Goal: Transaction & Acquisition: Purchase product/service

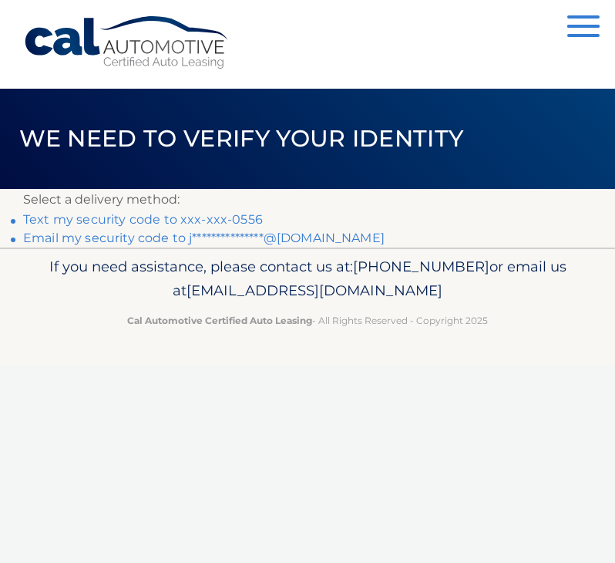
click at [202, 217] on link "Text my security code to xxx-xxx-0556" at bounding box center [143, 219] width 240 height 15
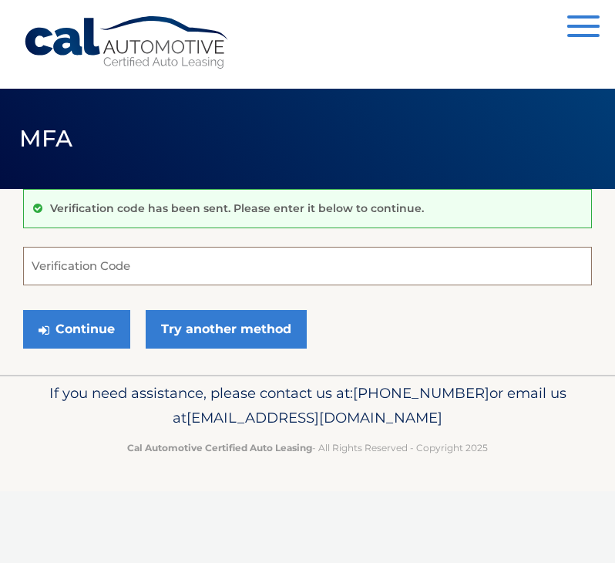
click at [121, 269] on input "Verification Code" at bounding box center [307, 266] width 569 height 39
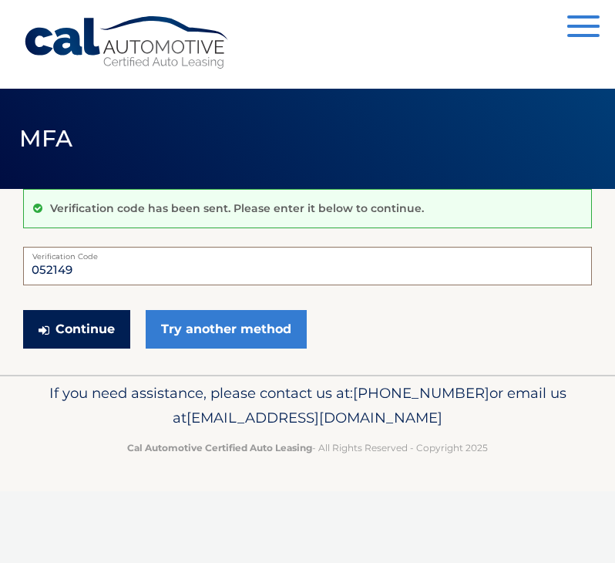
type input "052149"
click at [108, 328] on button "Continue" at bounding box center [76, 329] width 107 height 39
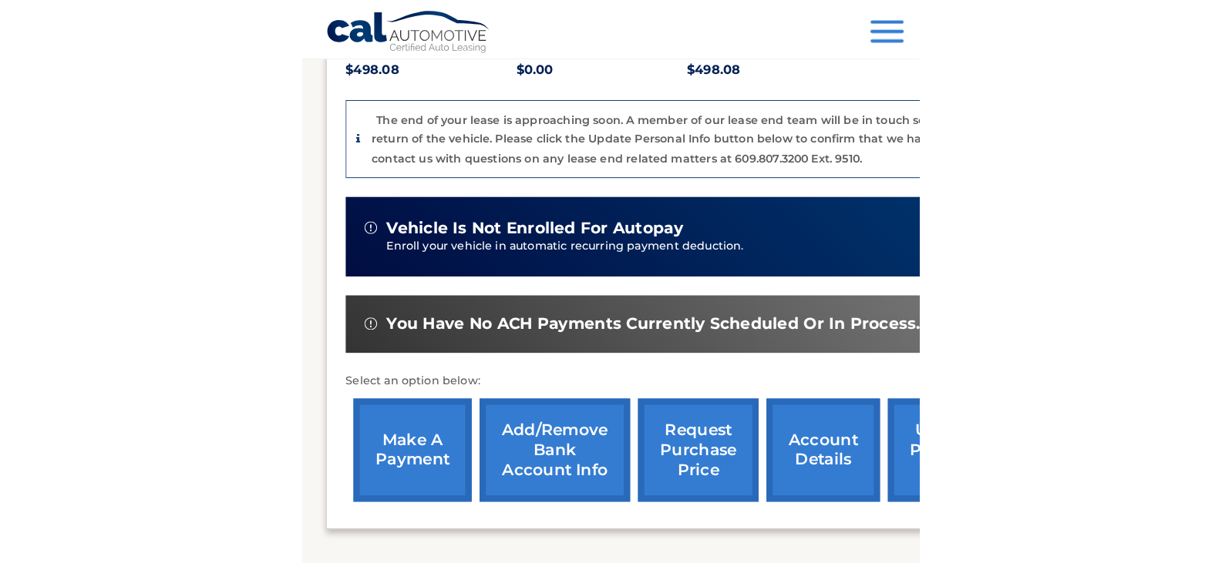
scroll to position [385, 0]
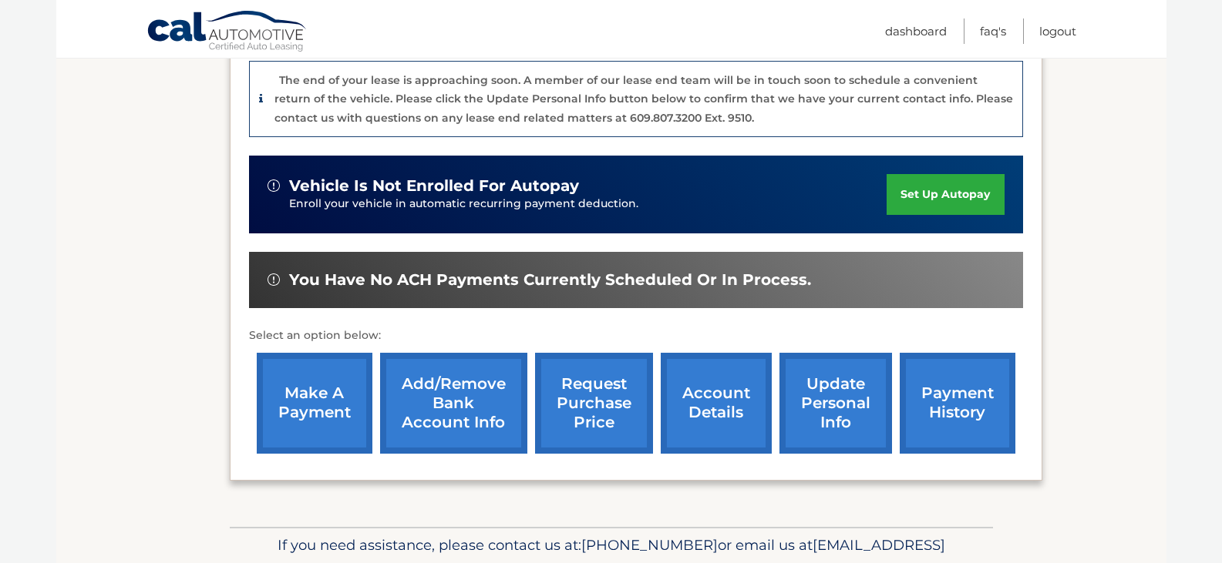
click at [603, 406] on link "account details" at bounding box center [716, 403] width 111 height 101
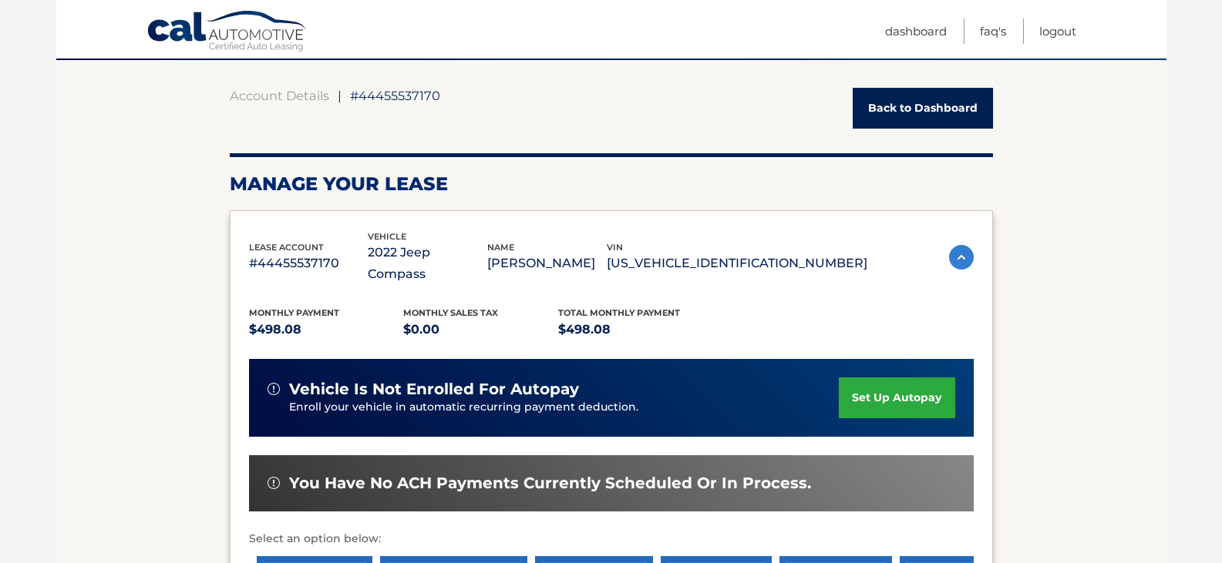
scroll to position [257, 0]
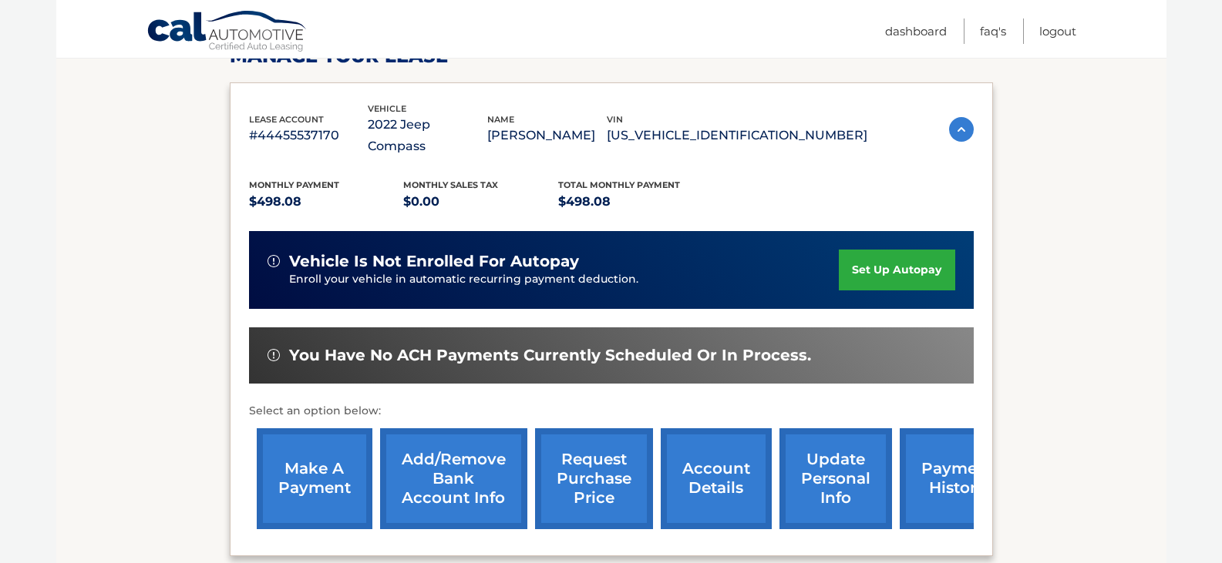
click at [334, 455] on link "make a payment" at bounding box center [315, 479] width 116 height 101
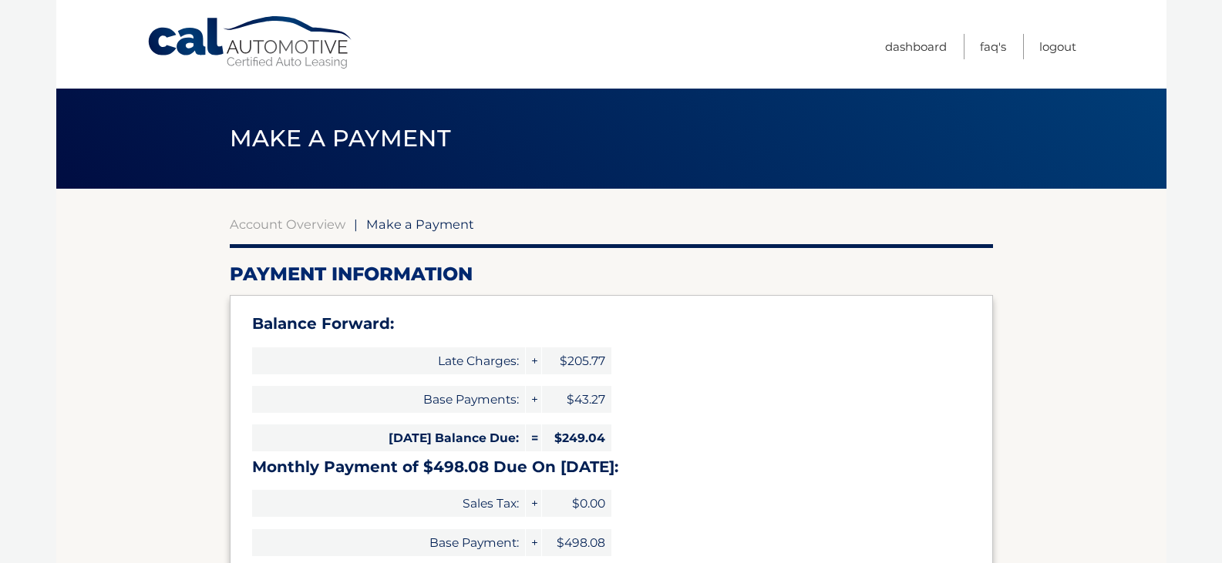
select select "NjI0MmNjMmEtNDViMi00MmUxLTljMWMtMWNkMjg1MGFkYTRm"
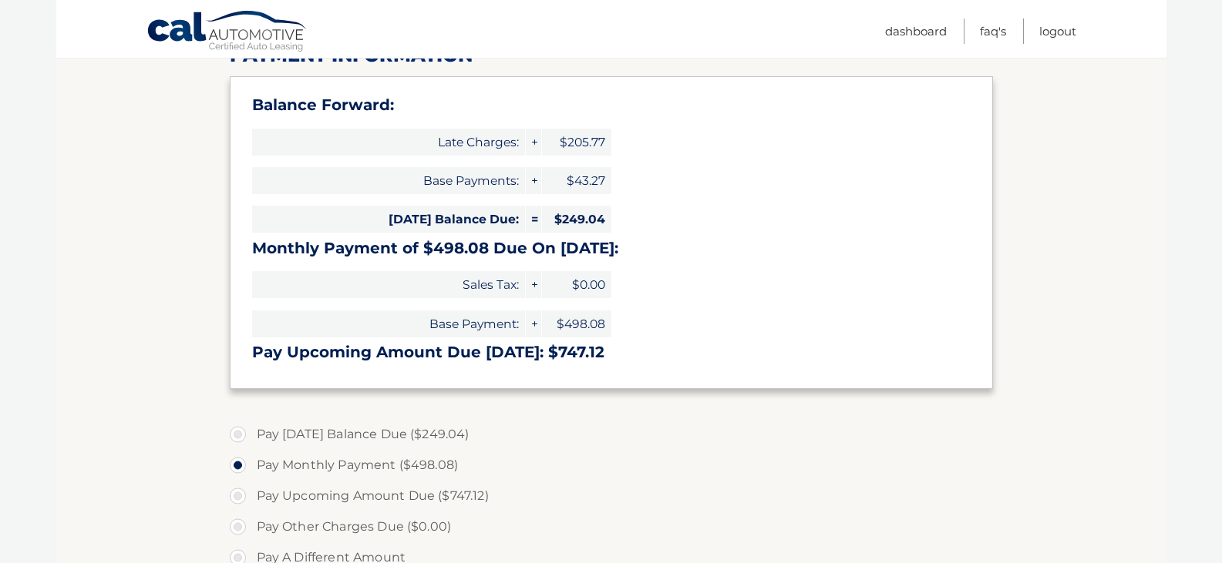
scroll to position [257, 0]
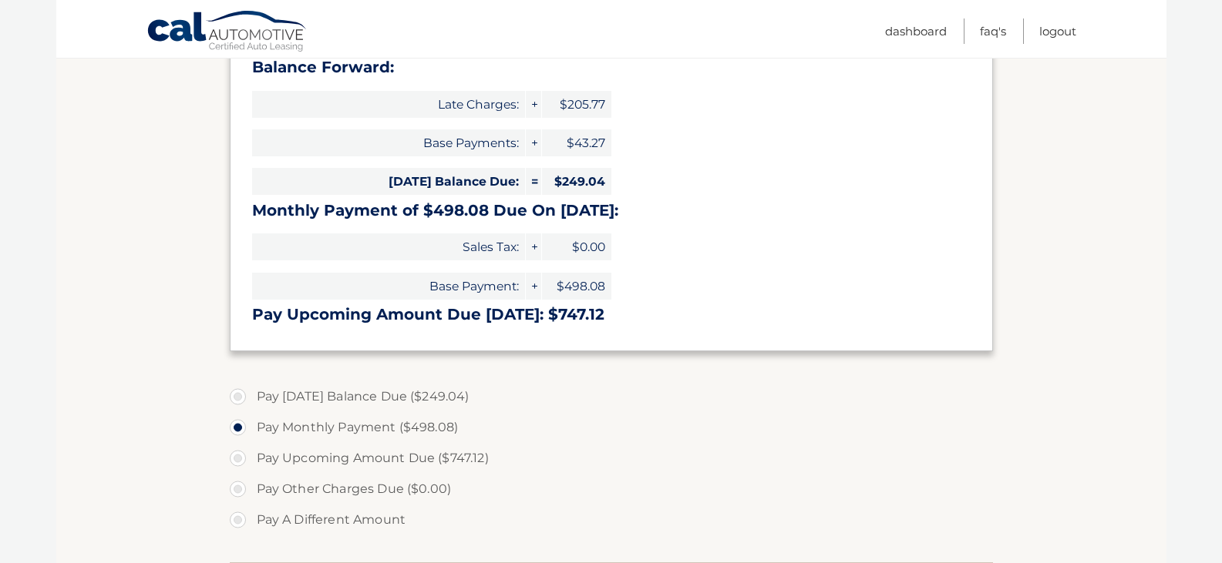
click at [242, 394] on label "Pay Today's Balance Due ($249.04)" at bounding box center [611, 397] width 763 height 31
click at [242, 394] on input "Pay Today's Balance Due ($249.04)" at bounding box center [243, 394] width 15 height 25
radio input "true"
type input "249.04"
click at [728, 466] on label "Pay Upcoming Amount Due ($747.12)" at bounding box center [611, 458] width 763 height 31
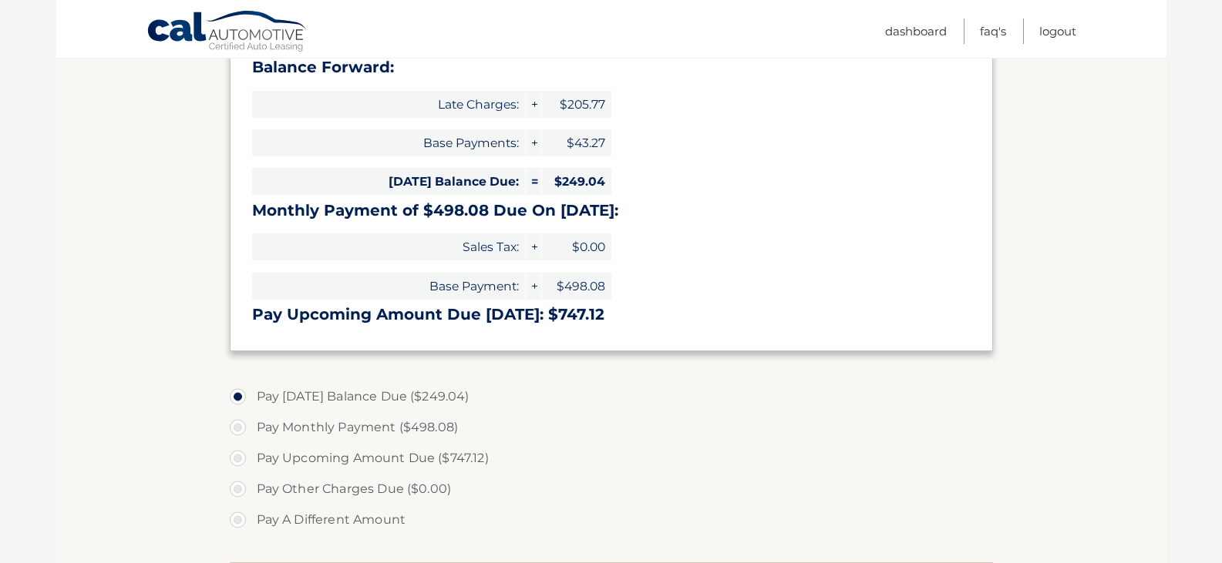
click at [251, 466] on input "Pay Upcoming Amount Due ($747.12)" at bounding box center [243, 455] width 15 height 25
radio input "true"
type input "747.12"
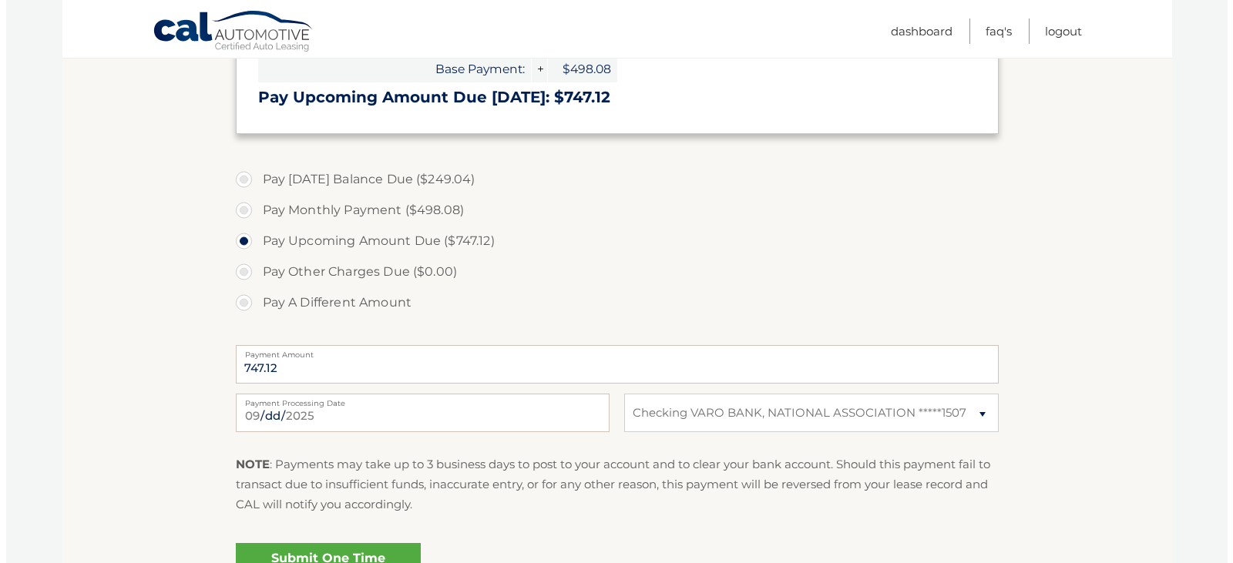
scroll to position [514, 0]
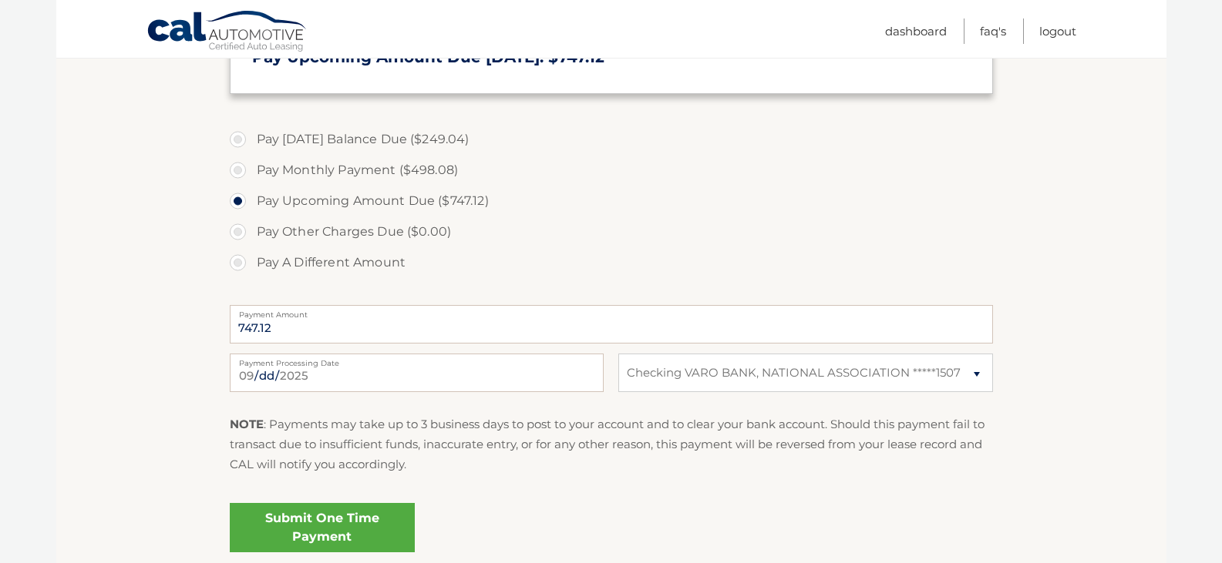
click at [241, 138] on label "Pay Today's Balance Due ($249.04)" at bounding box center [611, 139] width 763 height 31
click at [241, 138] on input "Pay Today's Balance Due ($249.04)" at bounding box center [243, 136] width 15 height 25
radio input "true"
type input "249.04"
click at [388, 526] on link "Submit One Time Payment" at bounding box center [322, 527] width 185 height 49
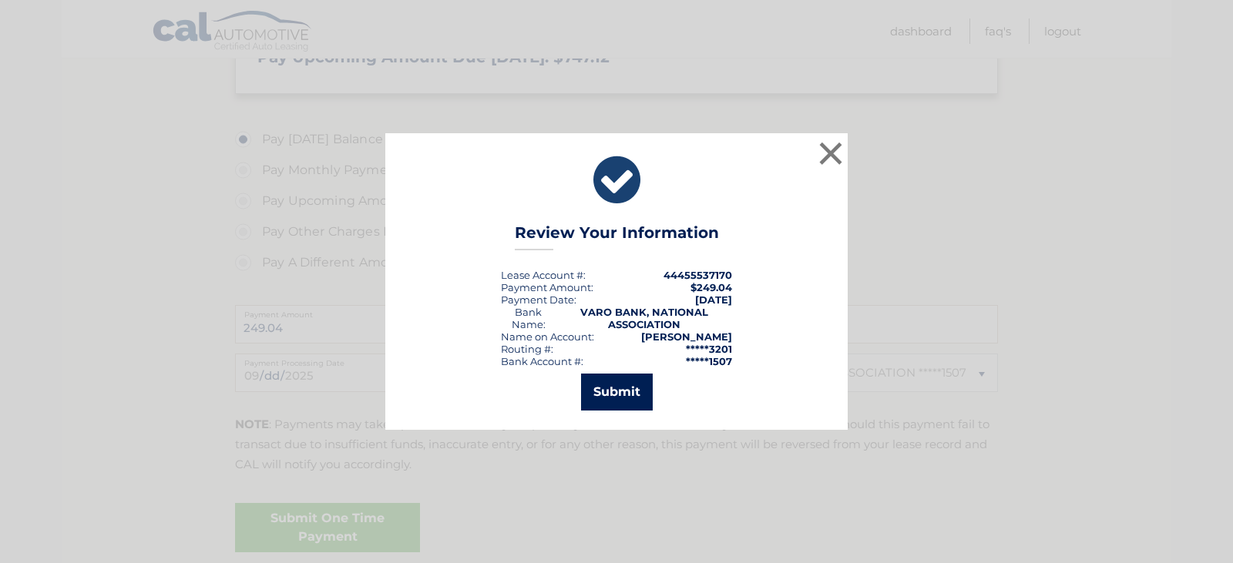
click at [588, 400] on button "Submit" at bounding box center [617, 392] width 72 height 37
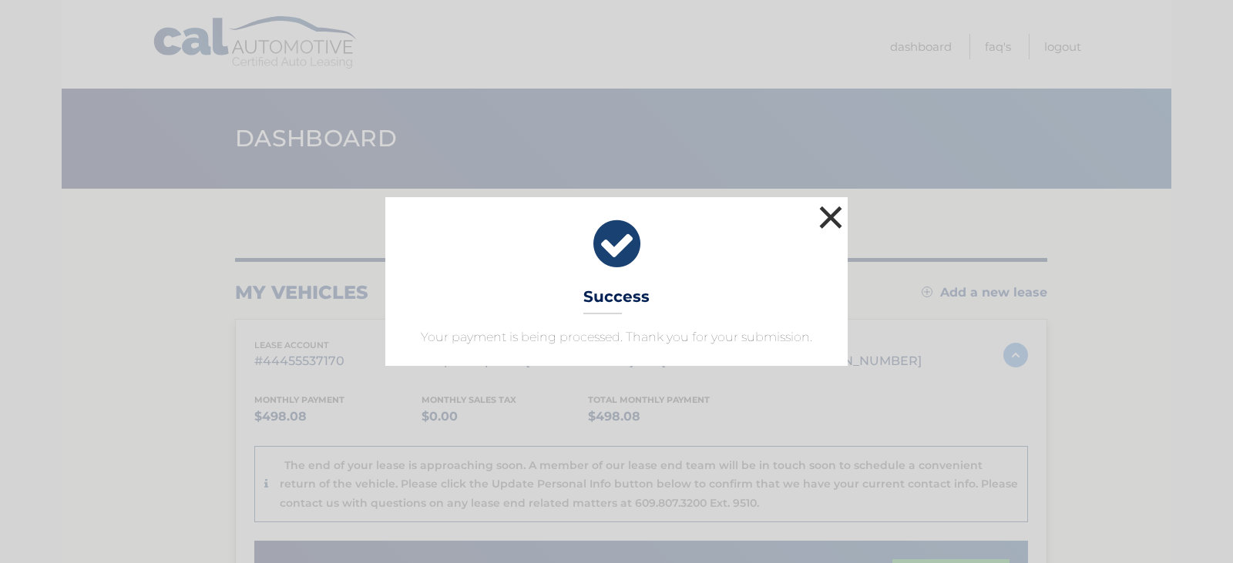
click at [829, 213] on button "×" at bounding box center [830, 217] width 31 height 31
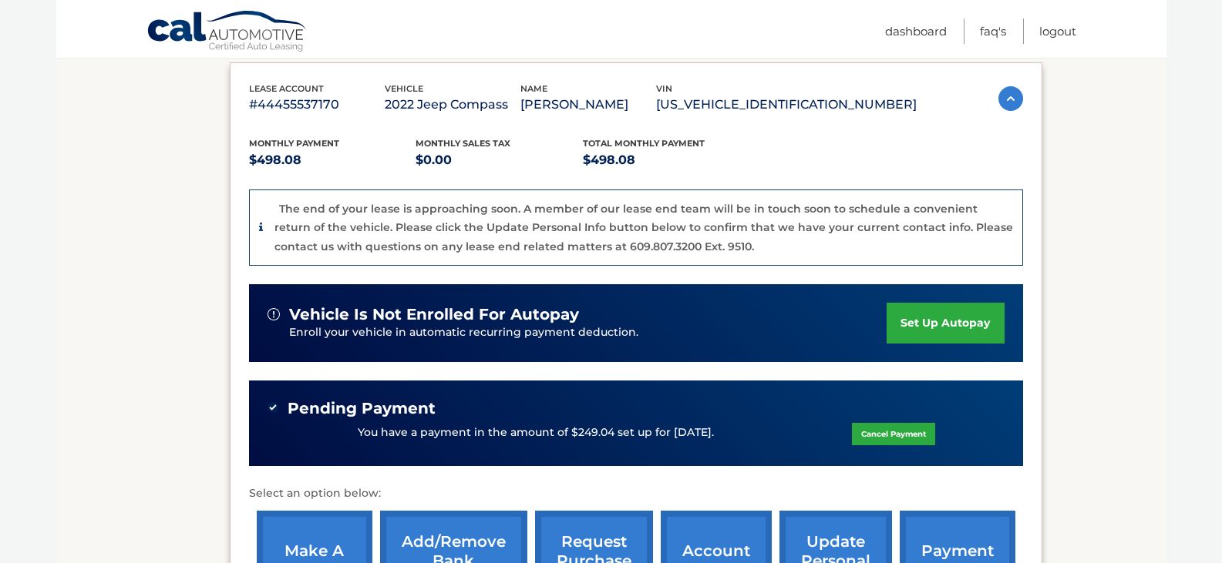
scroll to position [385, 0]
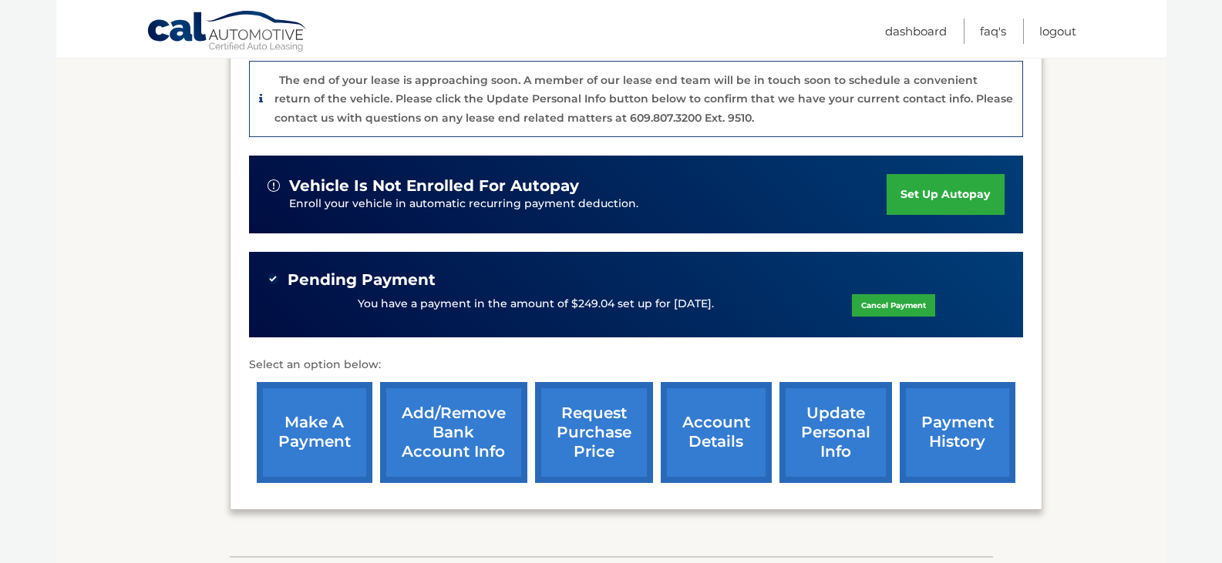
click at [729, 442] on link "account details" at bounding box center [716, 432] width 111 height 101
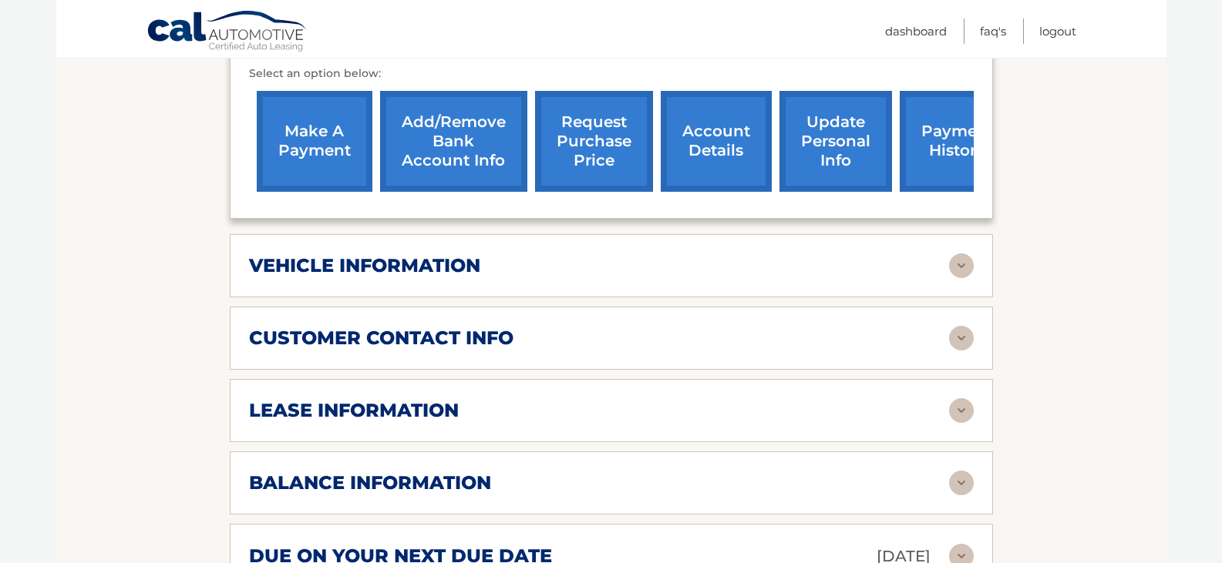
scroll to position [642, 0]
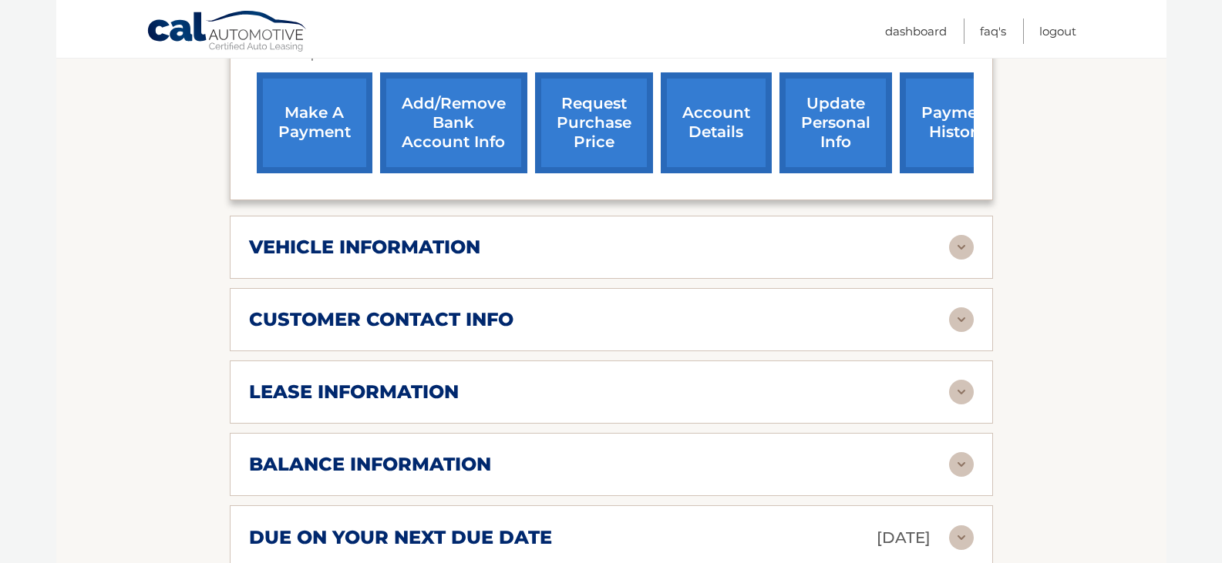
click at [916, 381] on div "lease information" at bounding box center [599, 392] width 700 height 23
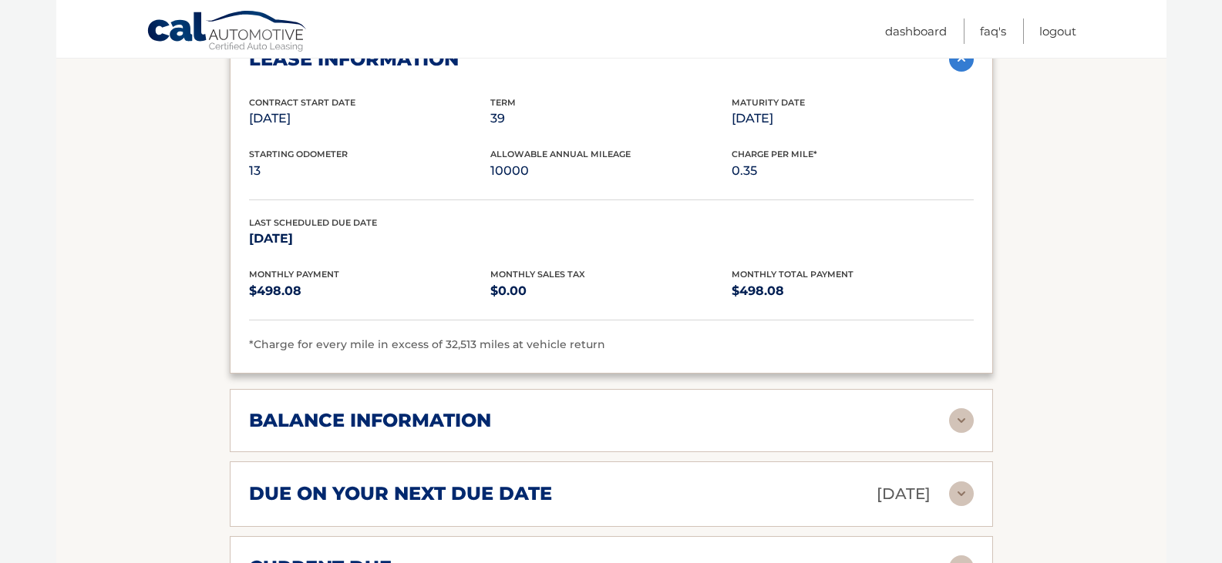
scroll to position [1027, 0]
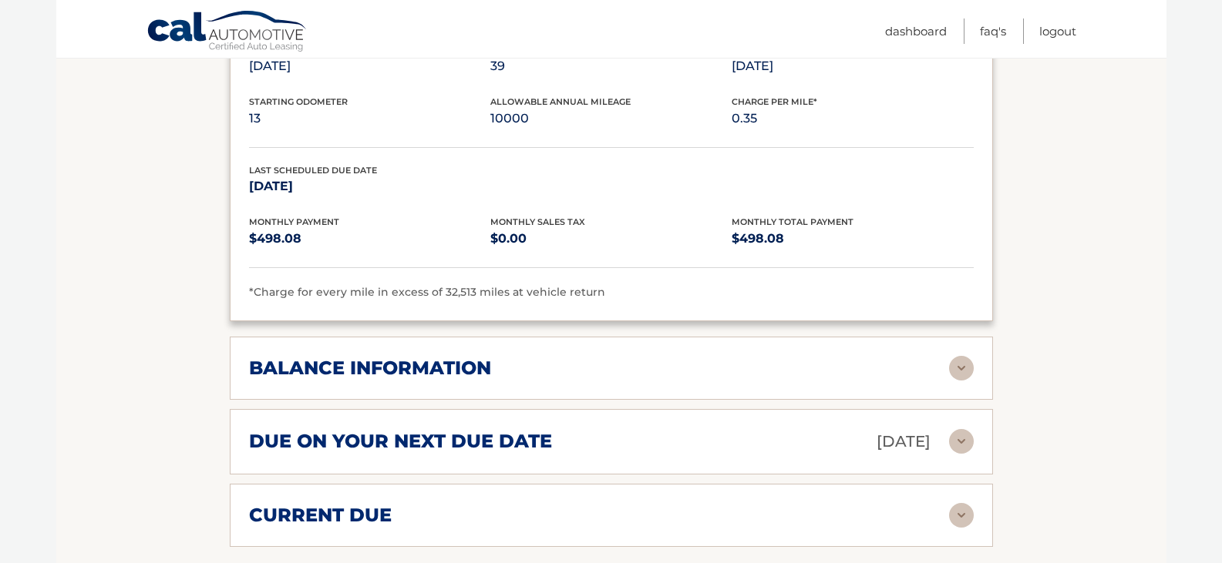
click at [964, 356] on img at bounding box center [961, 368] width 25 height 25
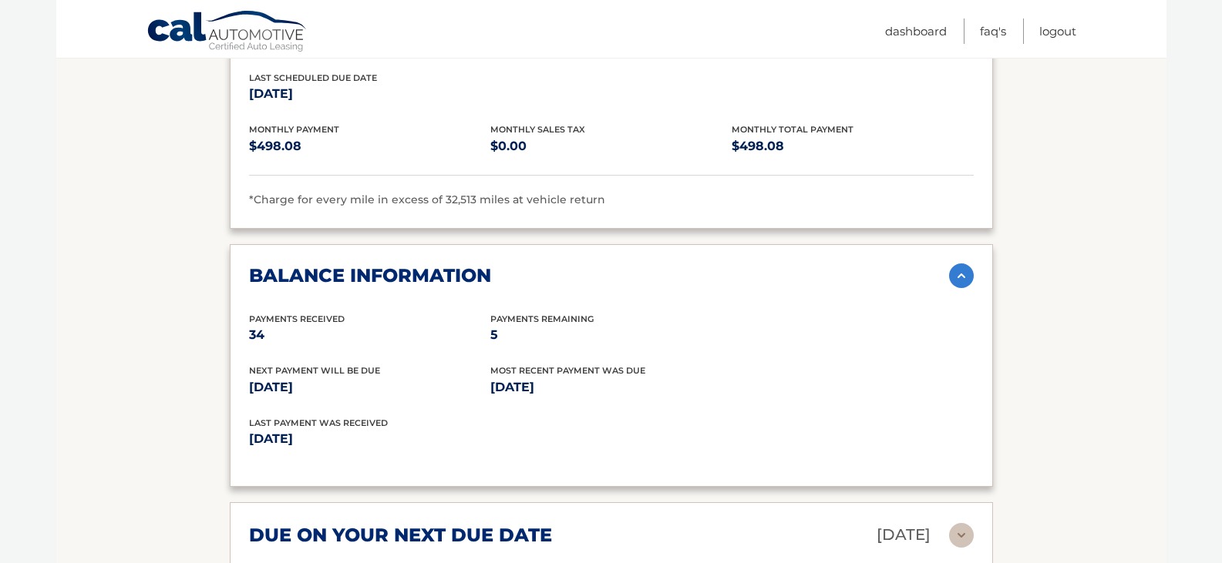
scroll to position [1156, 0]
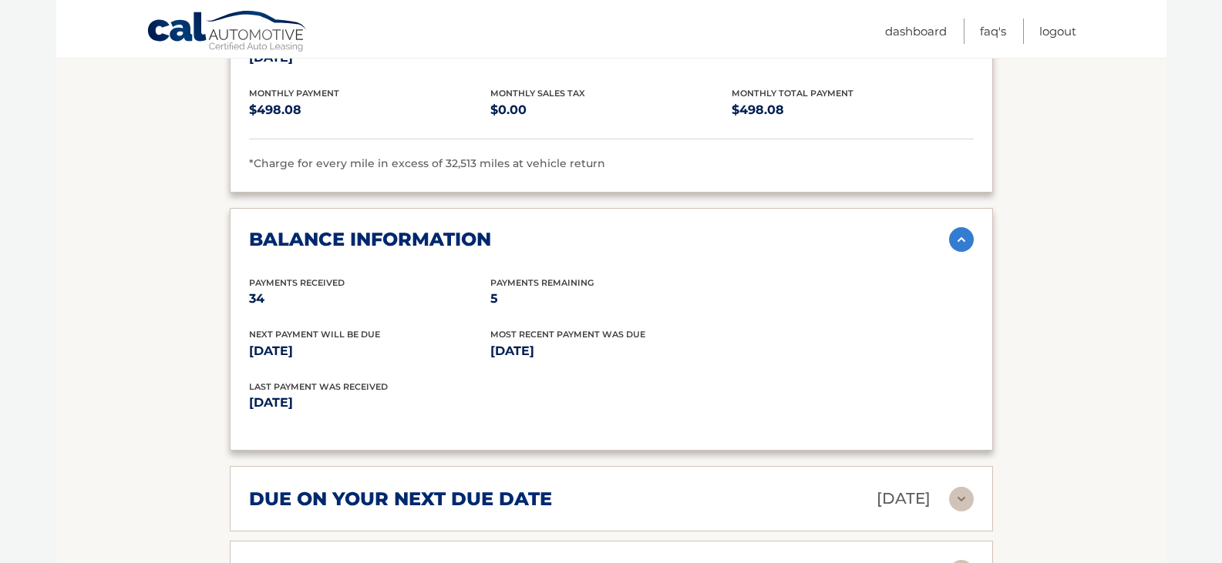
click at [967, 227] on img at bounding box center [961, 239] width 25 height 25
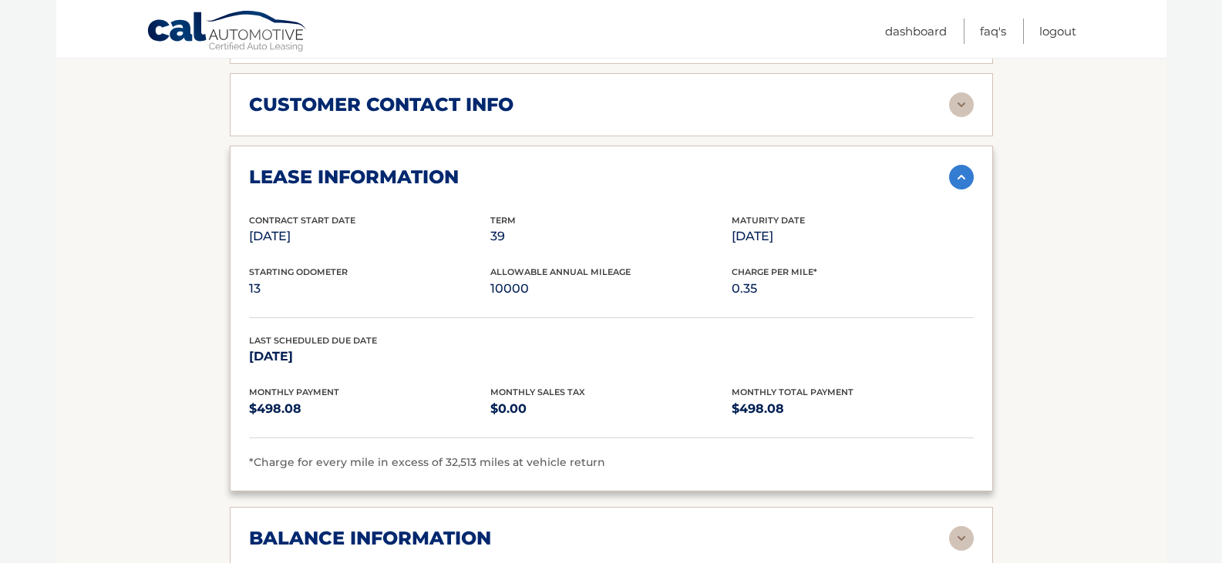
scroll to position [771, 0]
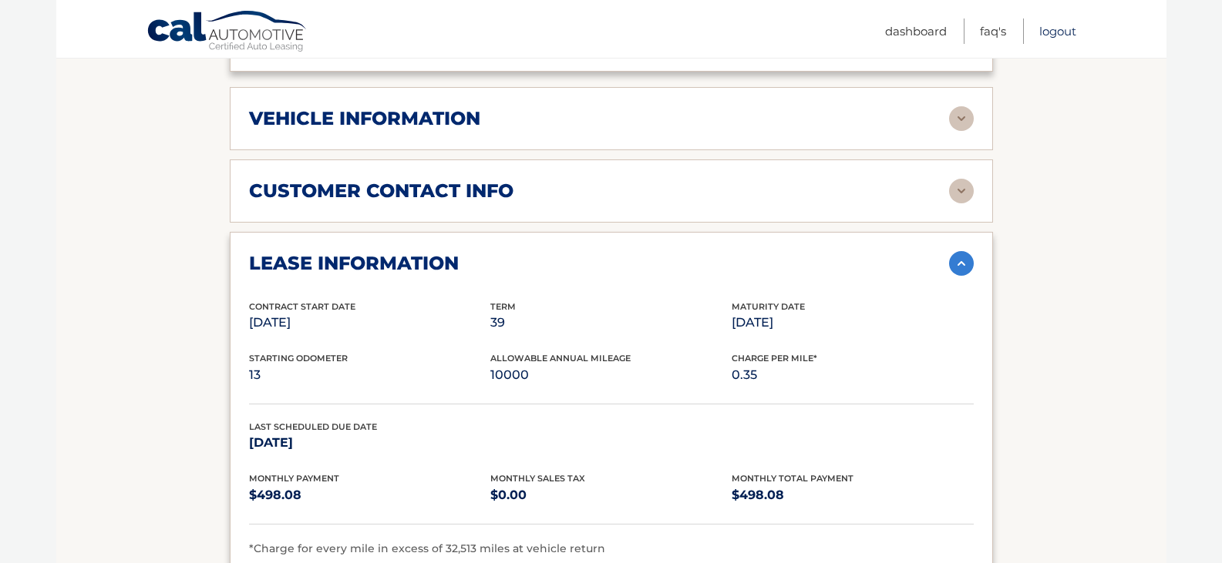
click at [1050, 35] on link "Logout" at bounding box center [1057, 30] width 37 height 25
